Goal: Task Accomplishment & Management: Use online tool/utility

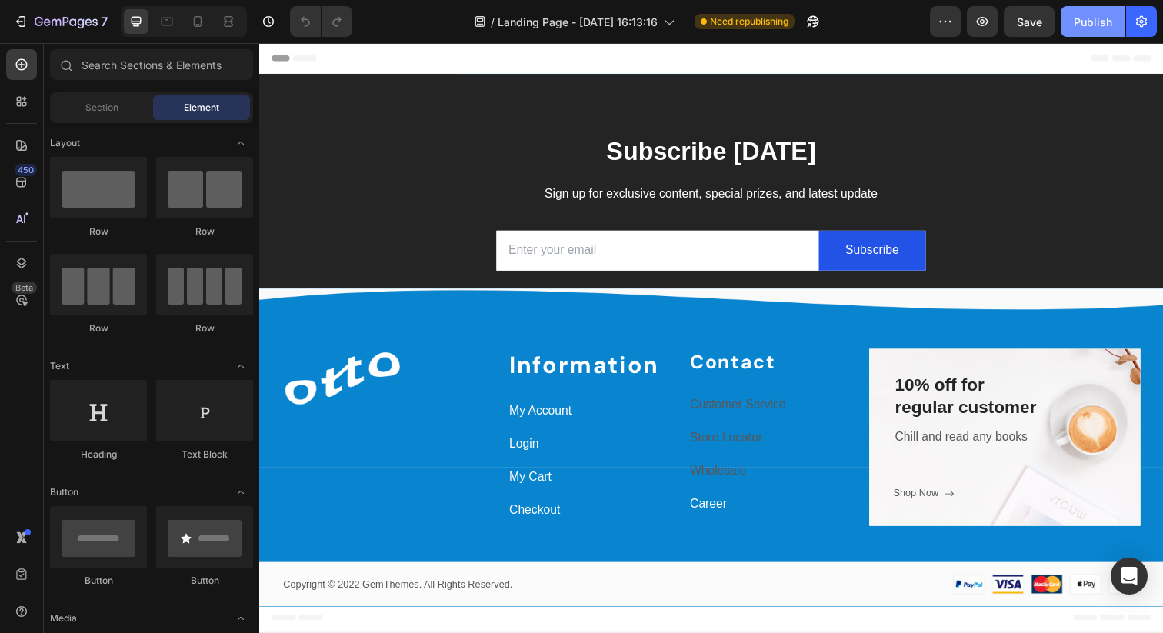
click at [1107, 18] on div "Publish" at bounding box center [1093, 22] width 38 height 16
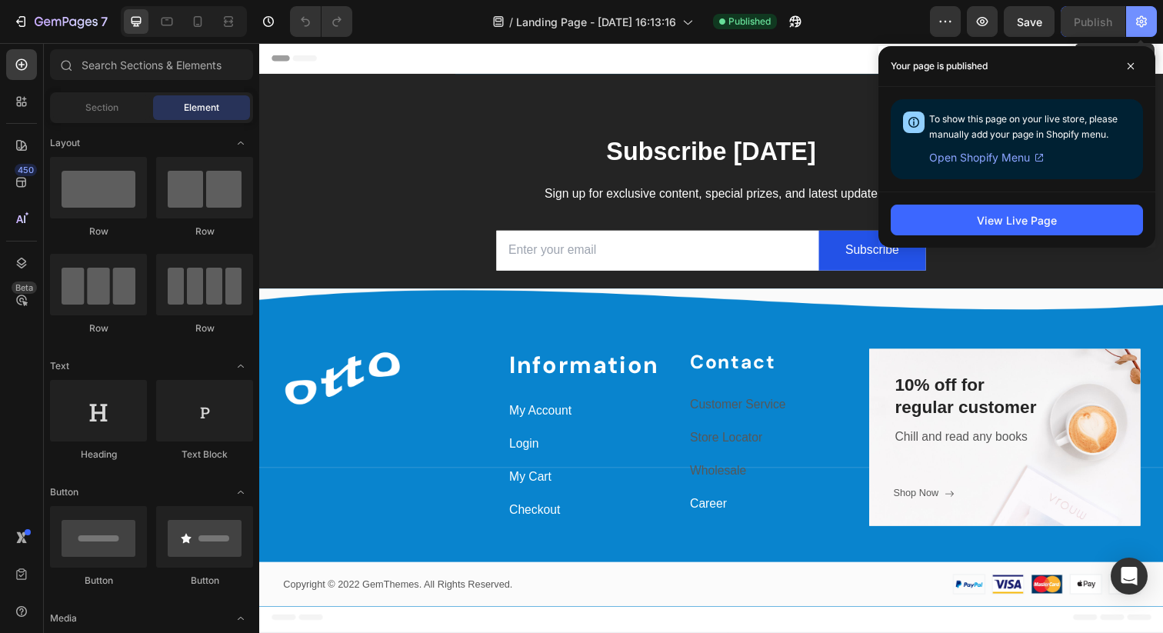
click at [1141, 20] on icon "button" at bounding box center [1141, 22] width 11 height 12
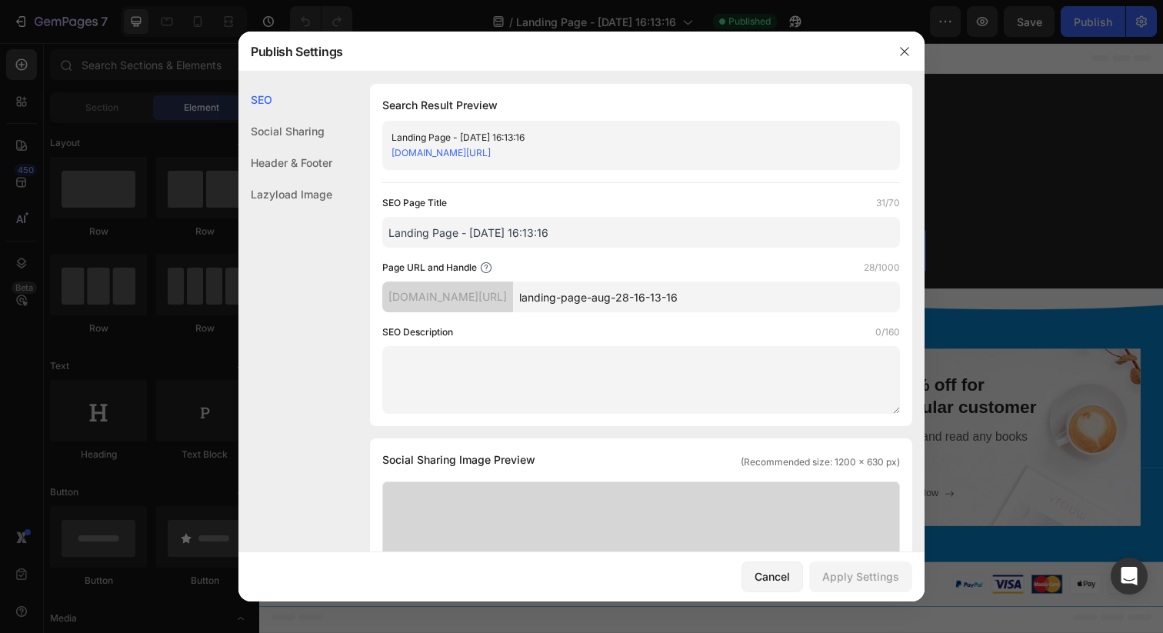
scroll to position [25, 0]
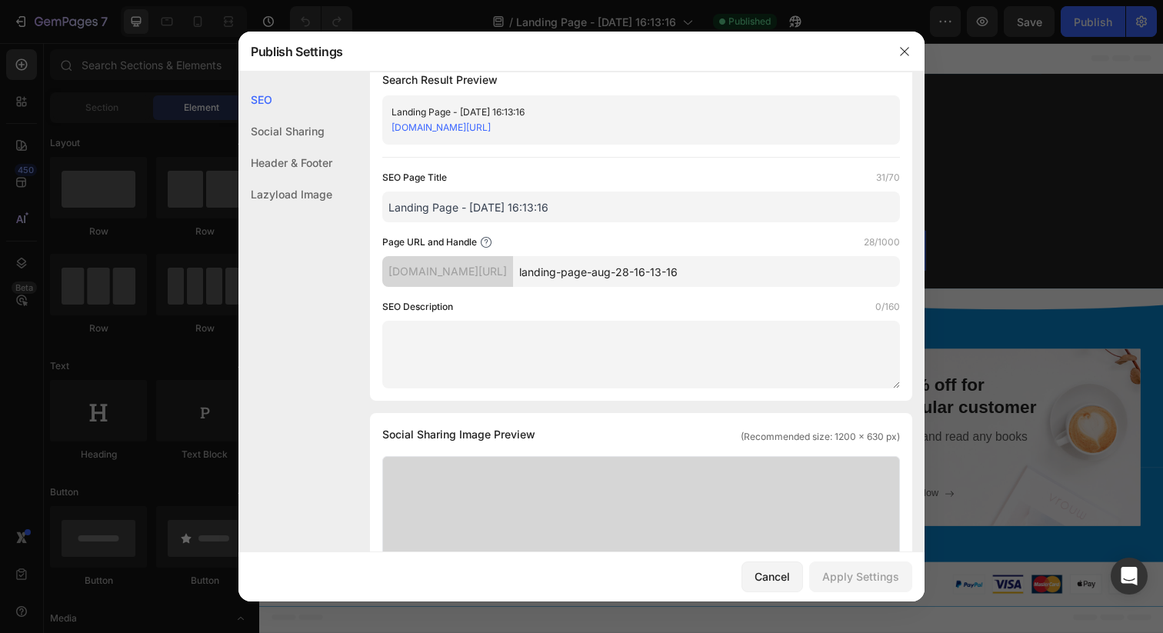
click at [289, 147] on div "Social Sharing" at bounding box center [285, 163] width 94 height 32
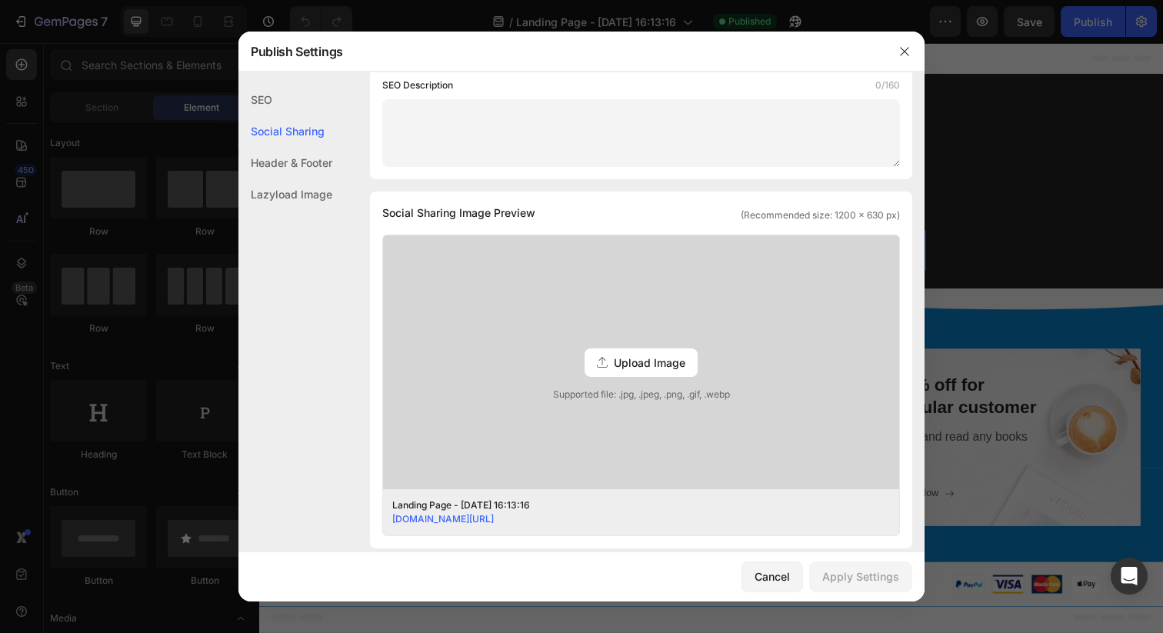
scroll to position [138, 0]
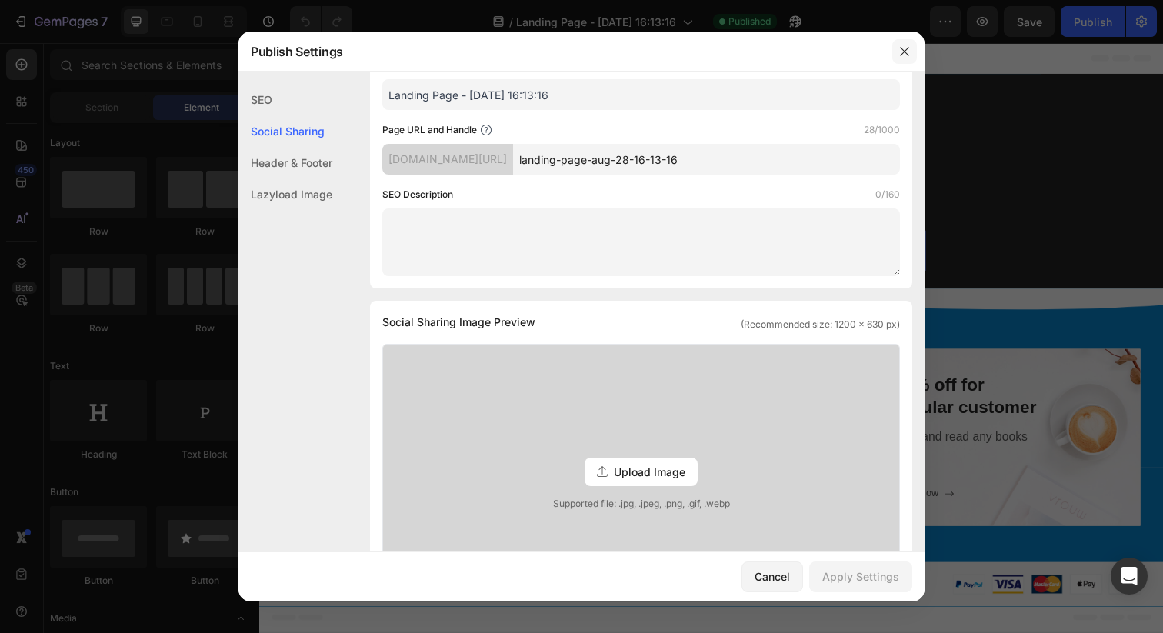
click at [904, 48] on icon "button" at bounding box center [905, 51] width 12 height 12
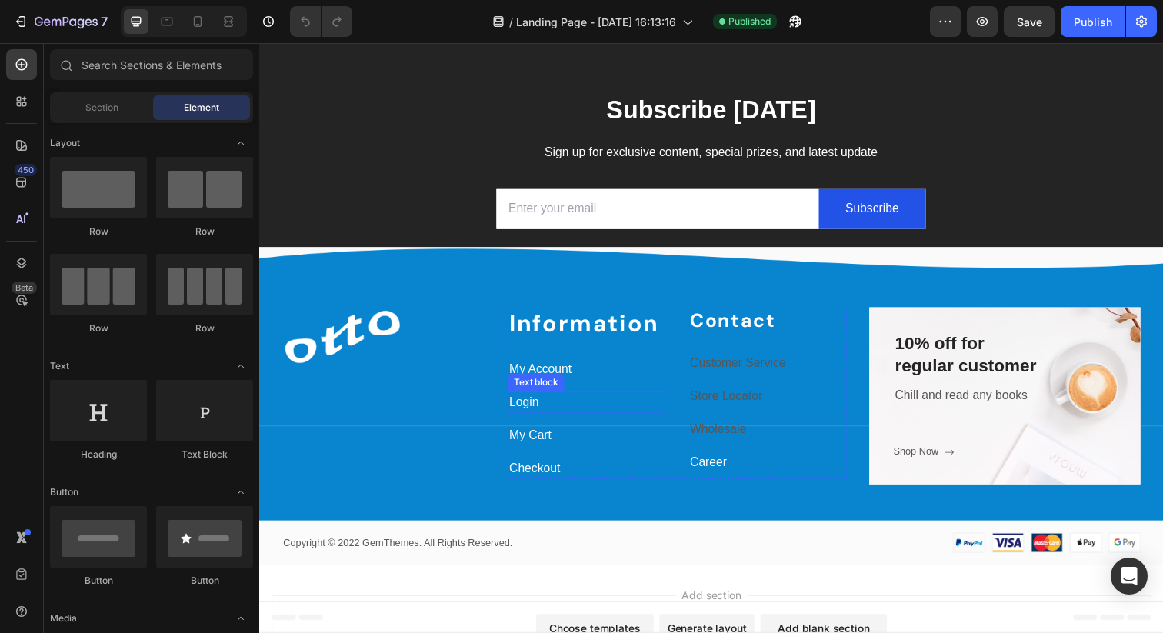
scroll to position [0, 0]
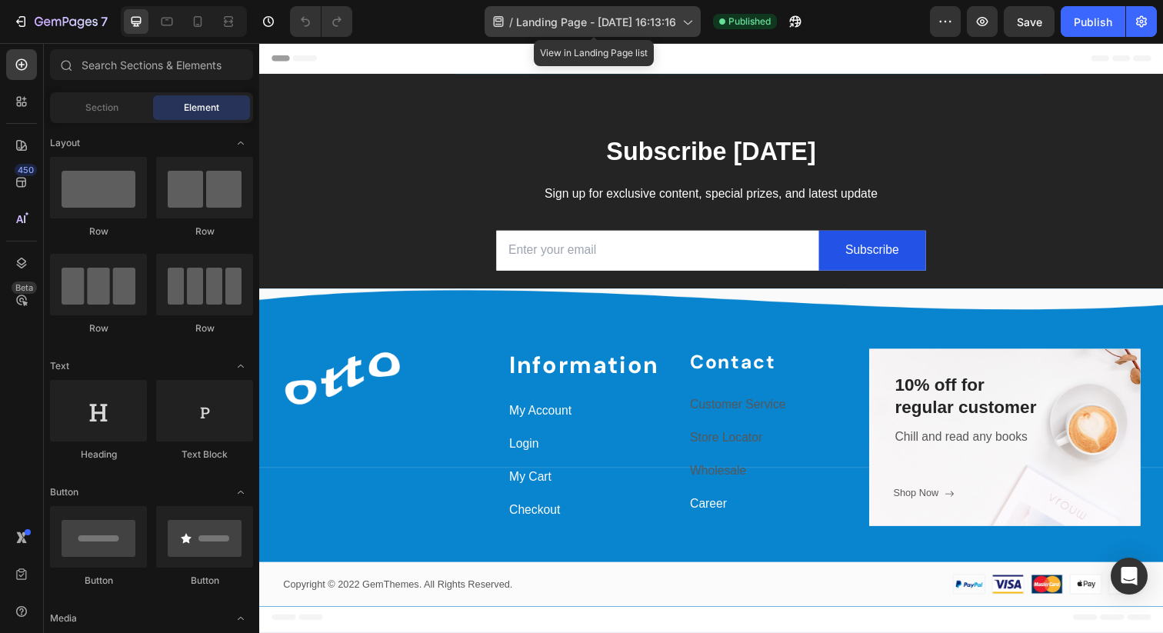
click at [685, 19] on icon at bounding box center [686, 21] width 15 height 15
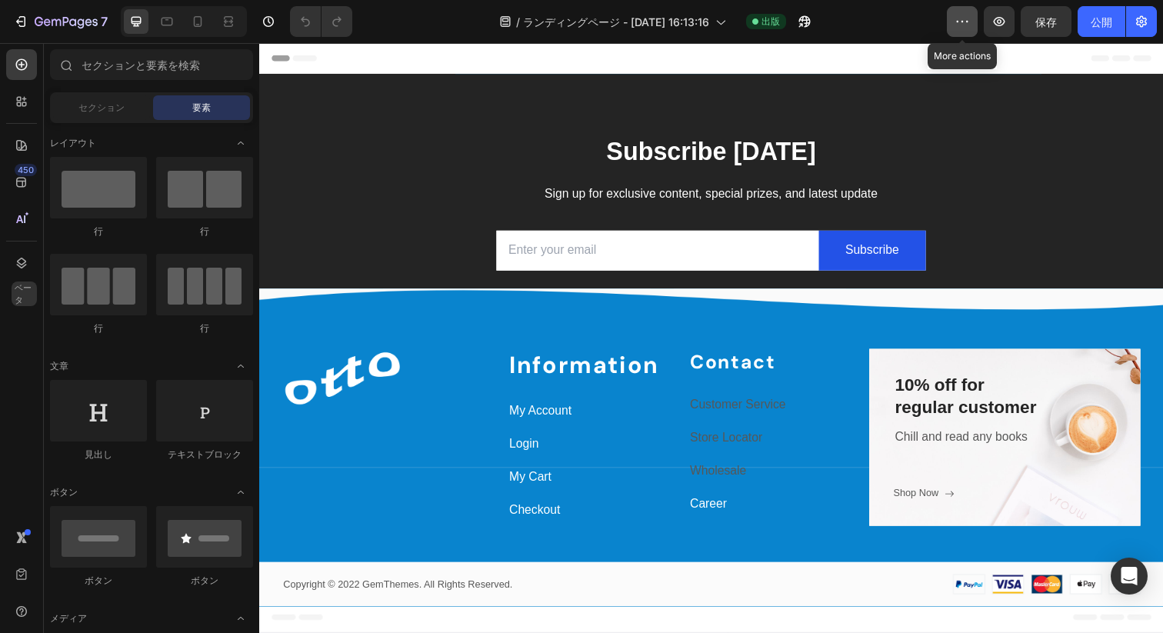
click at [966, 22] on icon "button" at bounding box center [967, 22] width 2 height 2
click at [1154, 18] on button "button" at bounding box center [1141, 21] width 31 height 31
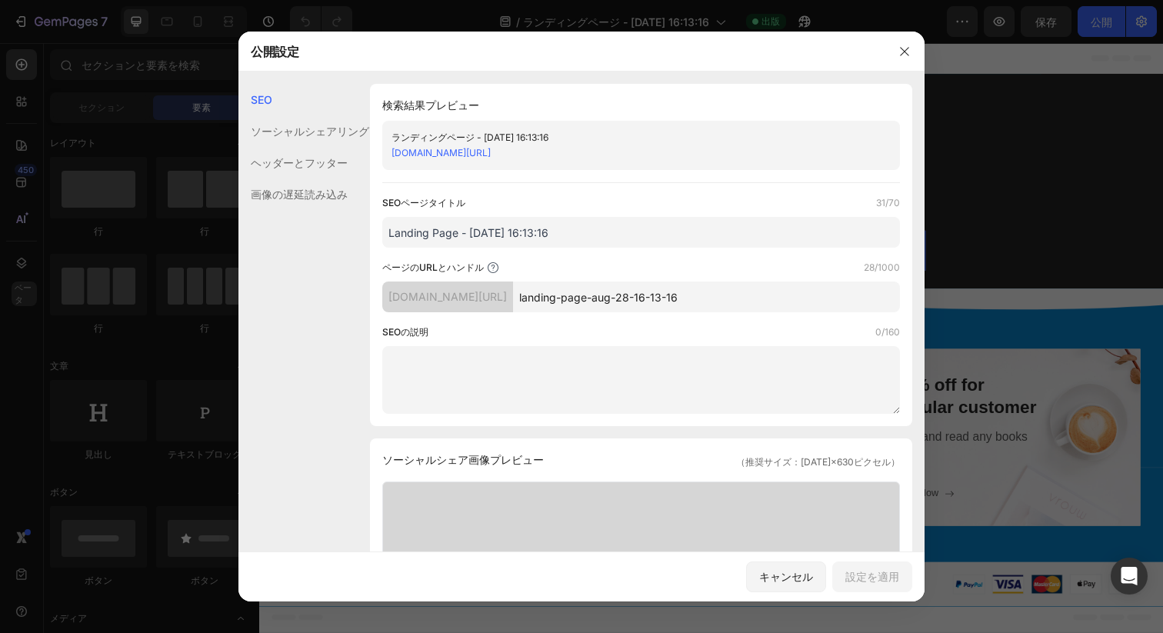
click at [280, 137] on font "ソーシャルシェアリング" at bounding box center [310, 131] width 118 height 13
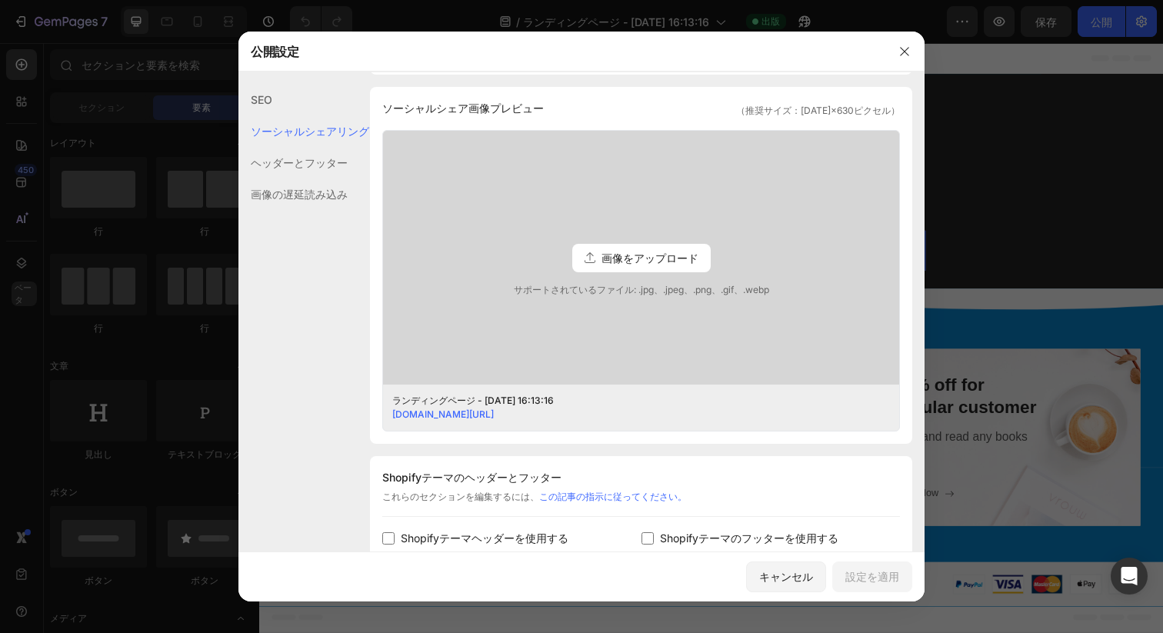
click at [298, 168] on font "ヘッダーとフッター" at bounding box center [299, 162] width 97 height 13
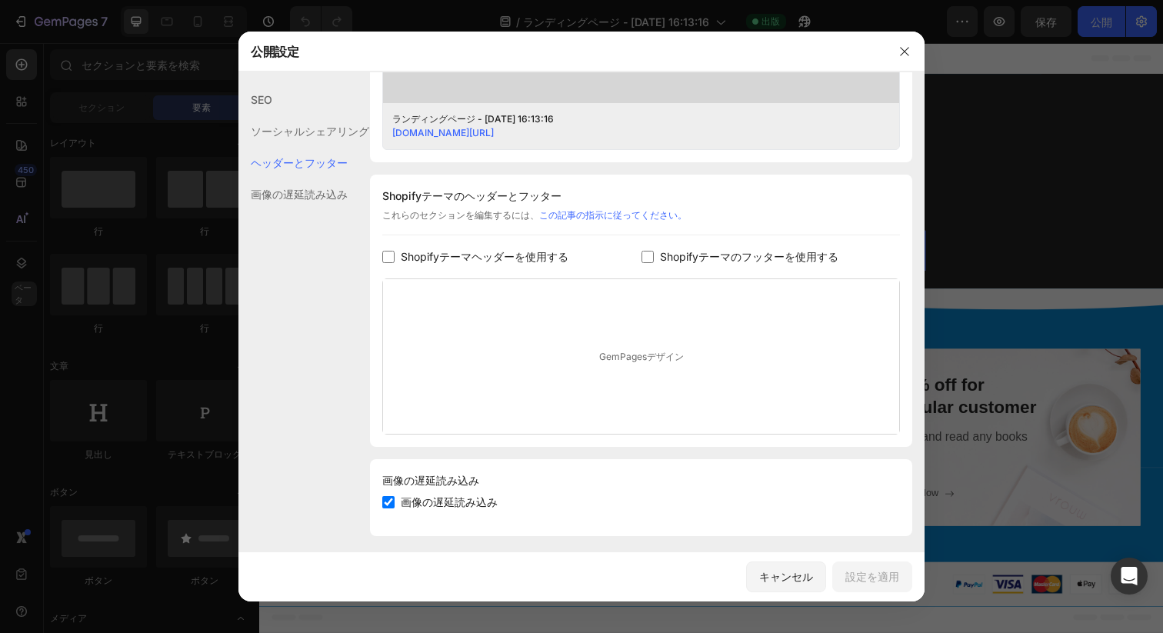
scroll to position [642, 0]
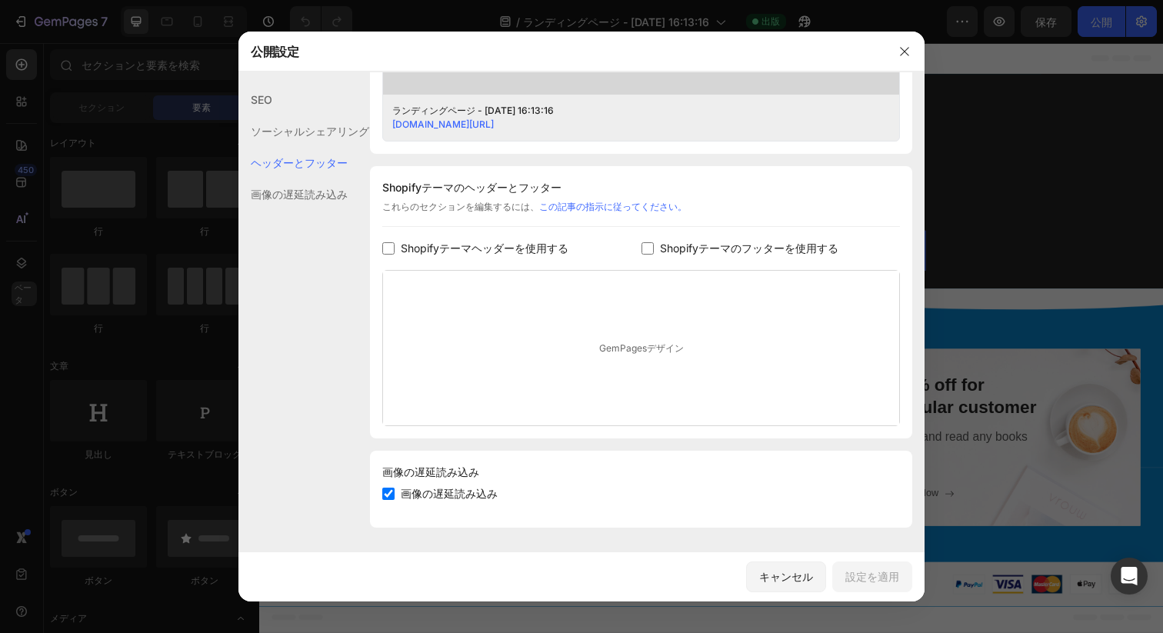
click at [304, 194] on font "画像の遅延読み込み" at bounding box center [299, 194] width 97 height 13
click at [818, 576] on button "キャンセル" at bounding box center [786, 577] width 80 height 31
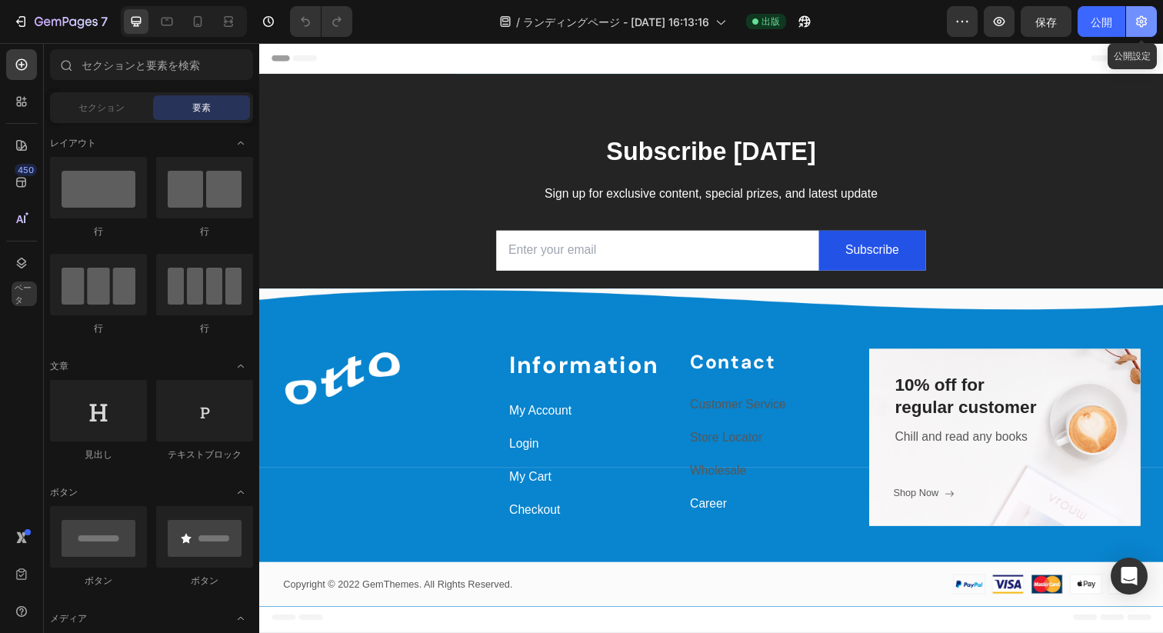
click at [1142, 26] on icon "button" at bounding box center [1141, 22] width 11 height 12
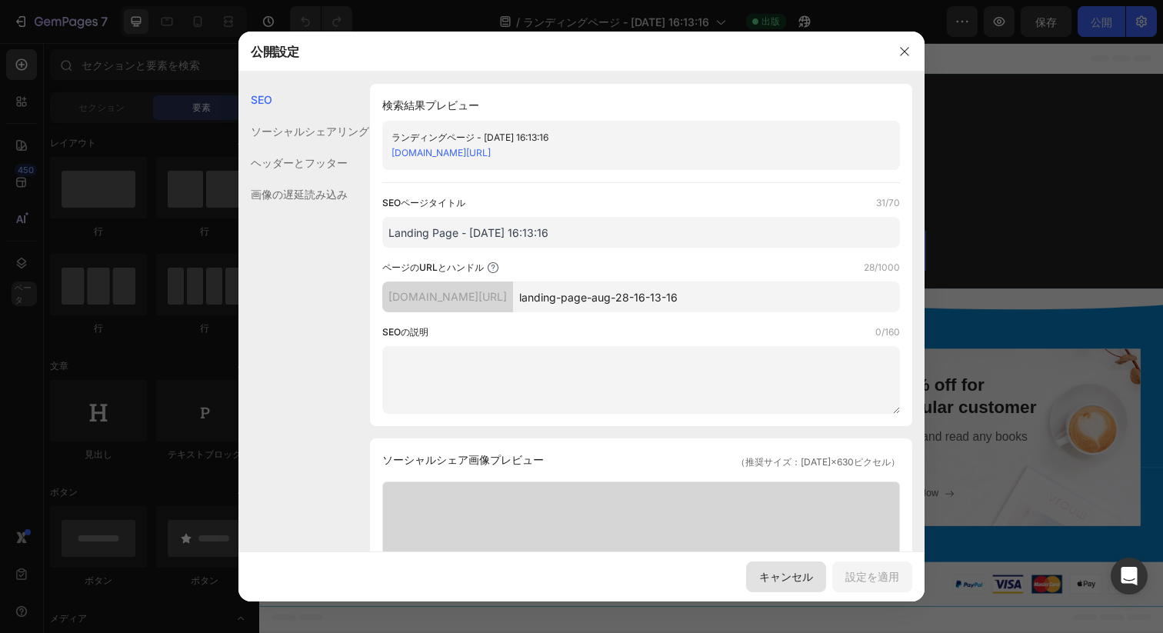
click at [771, 575] on font "キャンセル" at bounding box center [786, 576] width 54 height 13
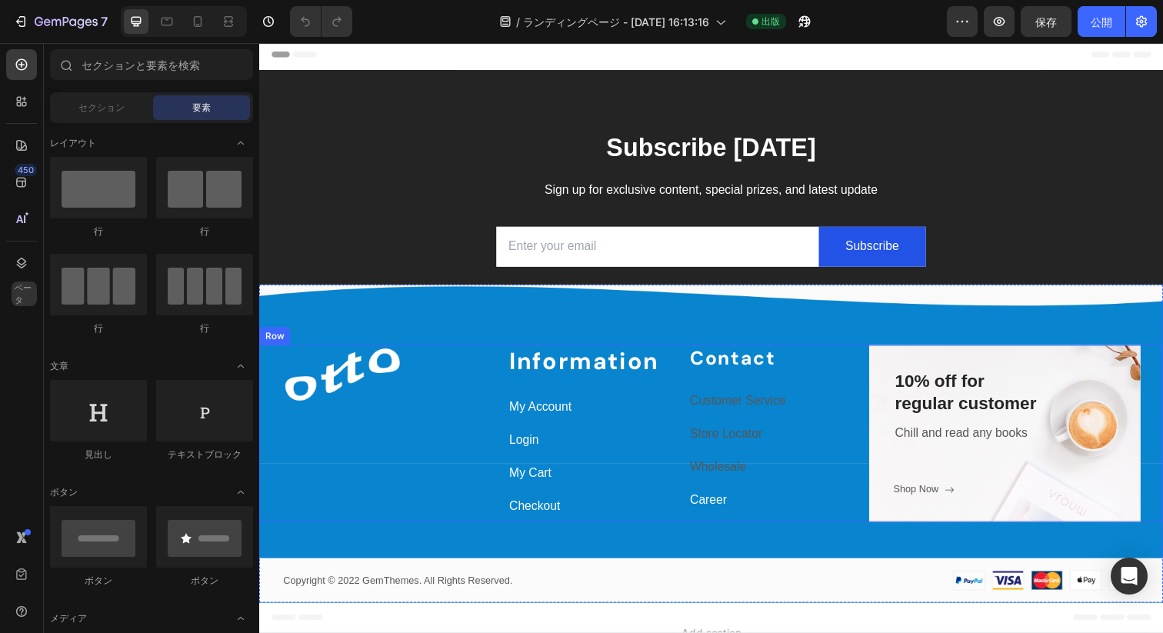
scroll to position [0, 0]
